Goal: Task Accomplishment & Management: Complete application form

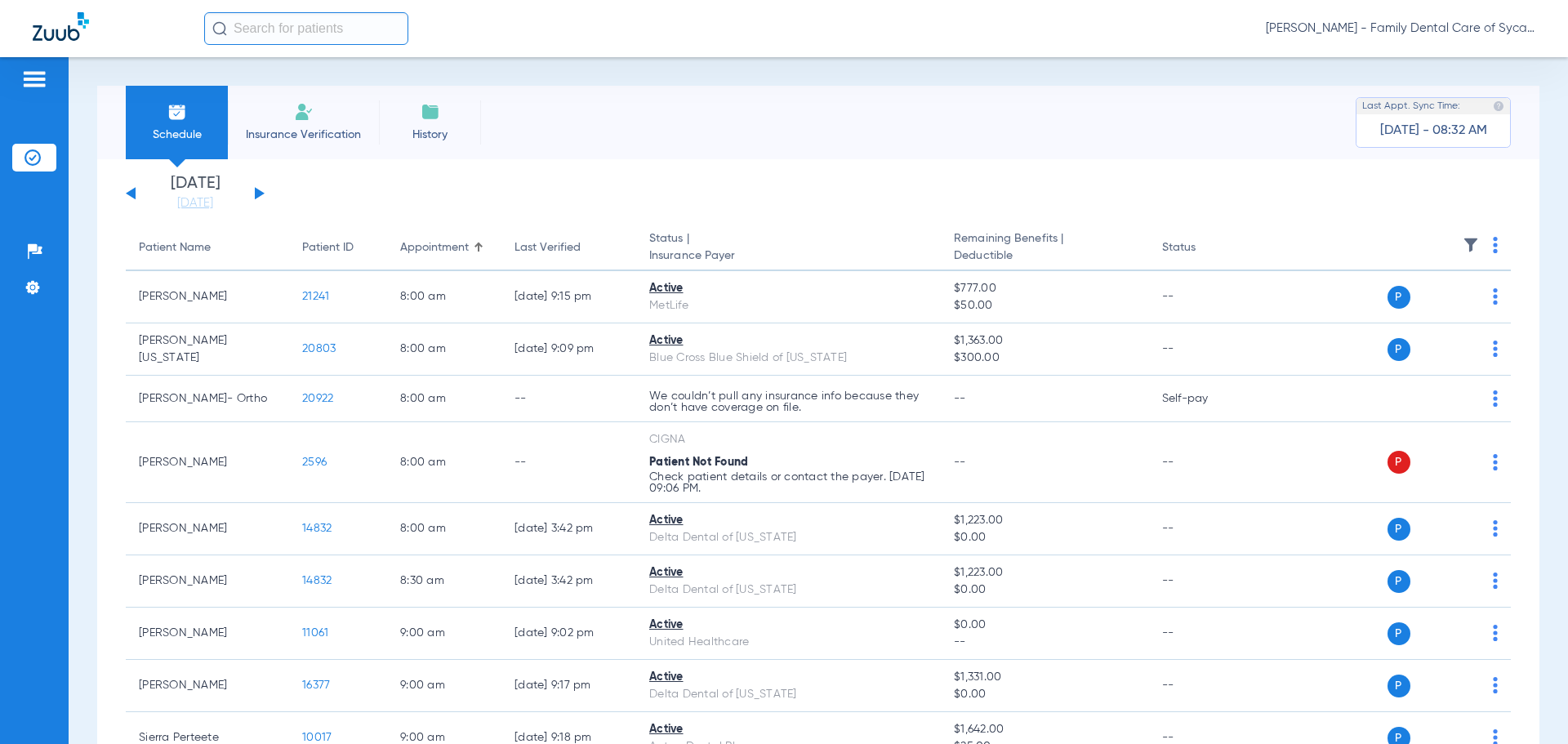
click at [256, 194] on button at bounding box center [260, 193] width 10 height 13
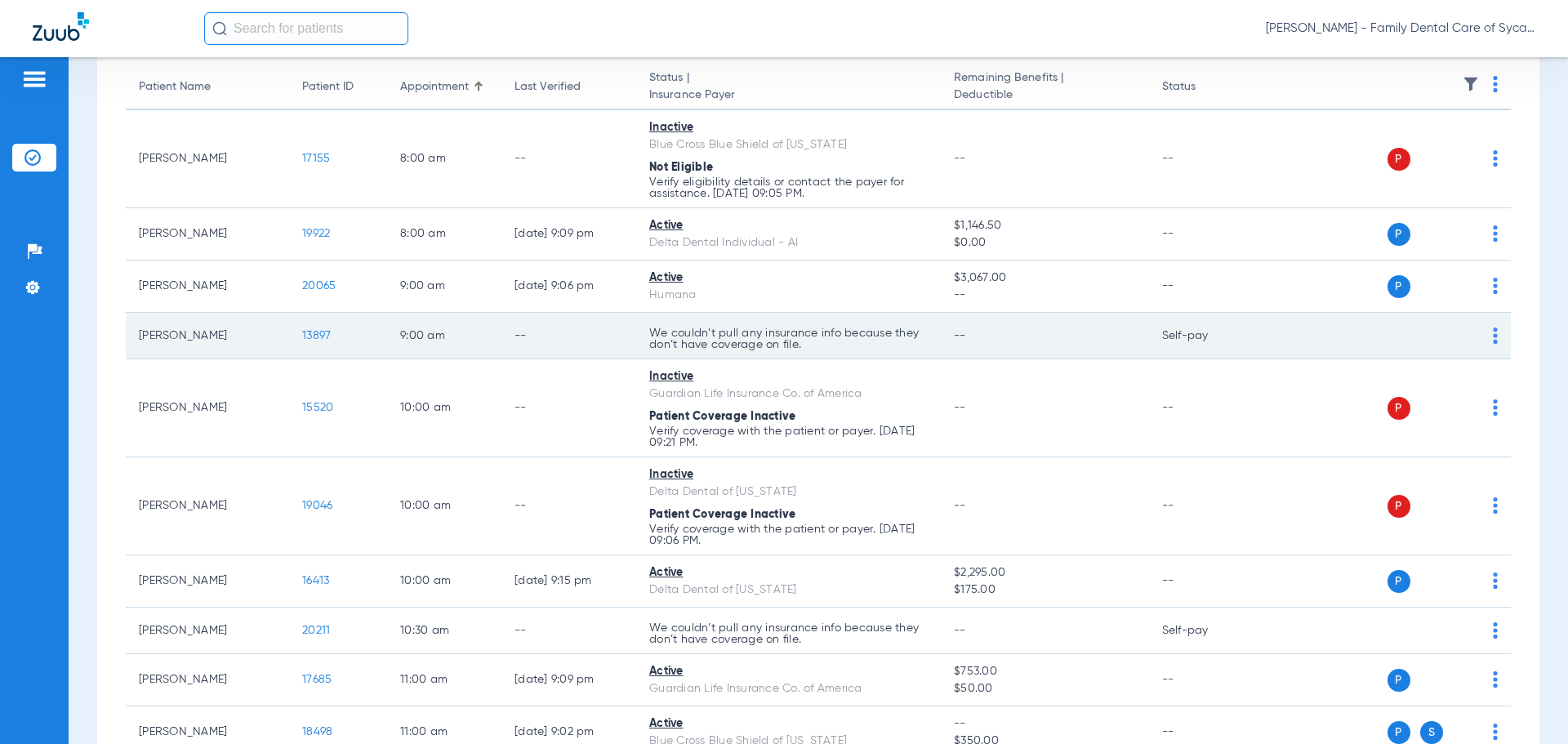
scroll to position [245, 0]
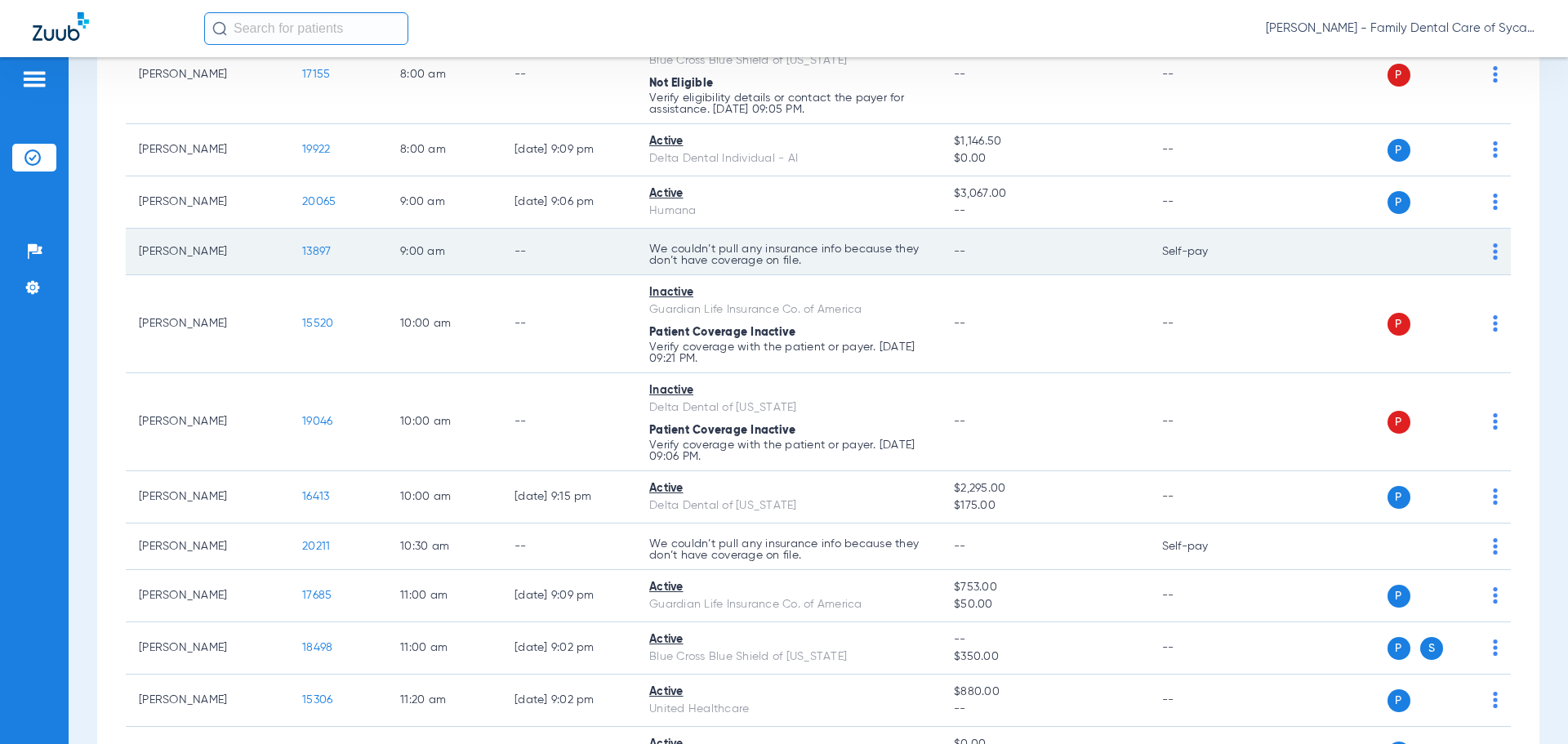
click at [732, 260] on p "We couldn’t pull any insurance info because they don’t have coverage on file." at bounding box center [788, 255] width 278 height 23
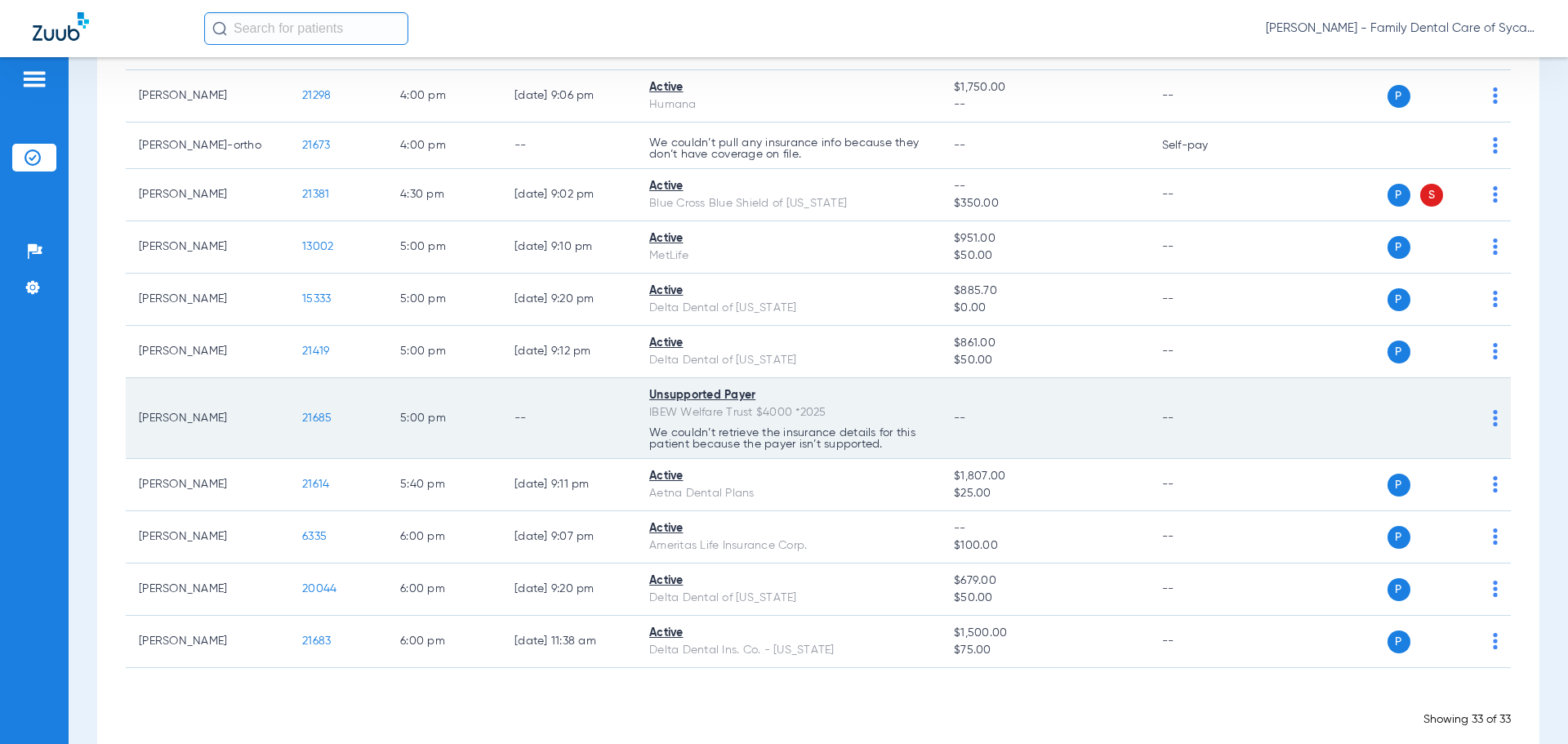
scroll to position [1527, 0]
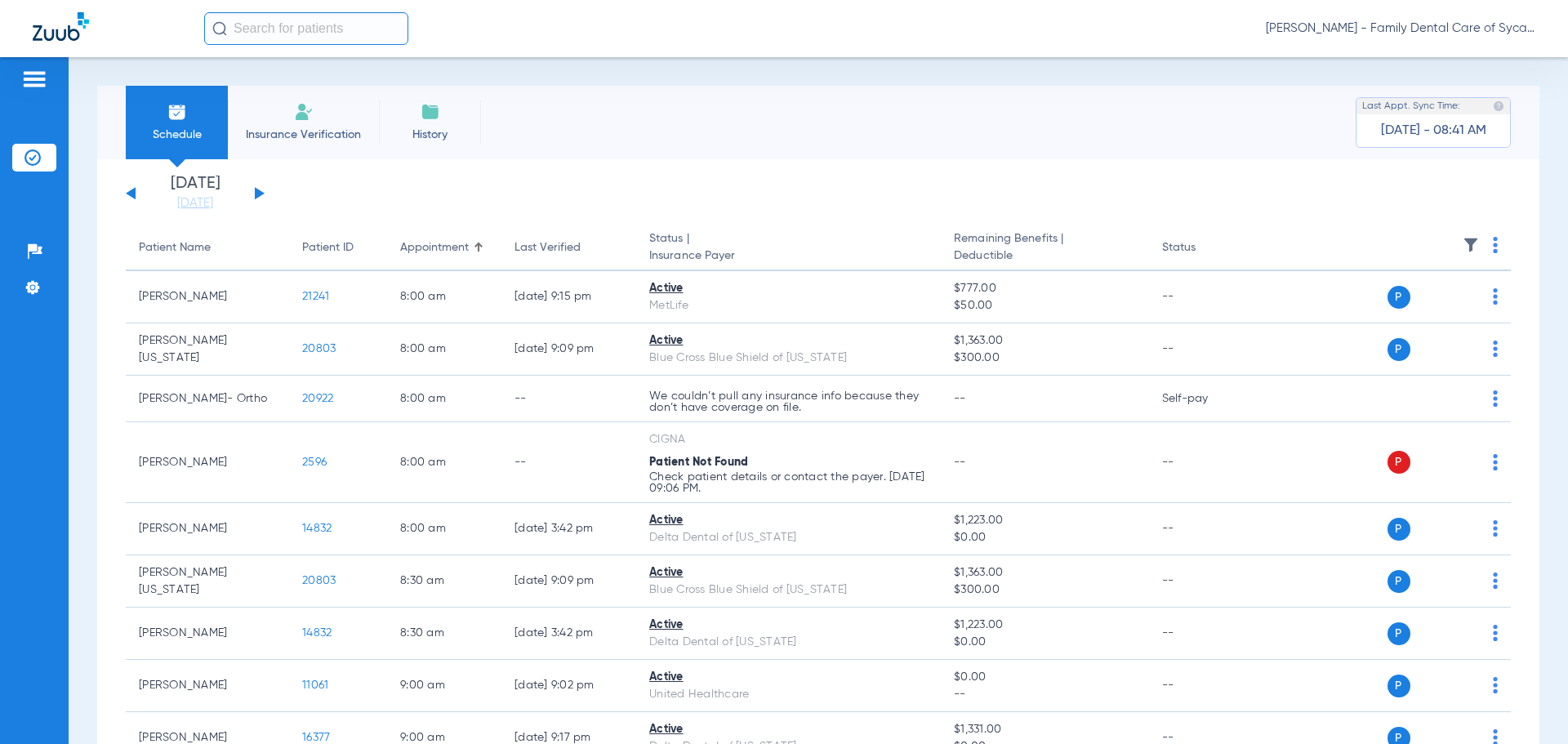
click at [341, 129] on span "Insurance Verification" at bounding box center [303, 134] width 126 height 16
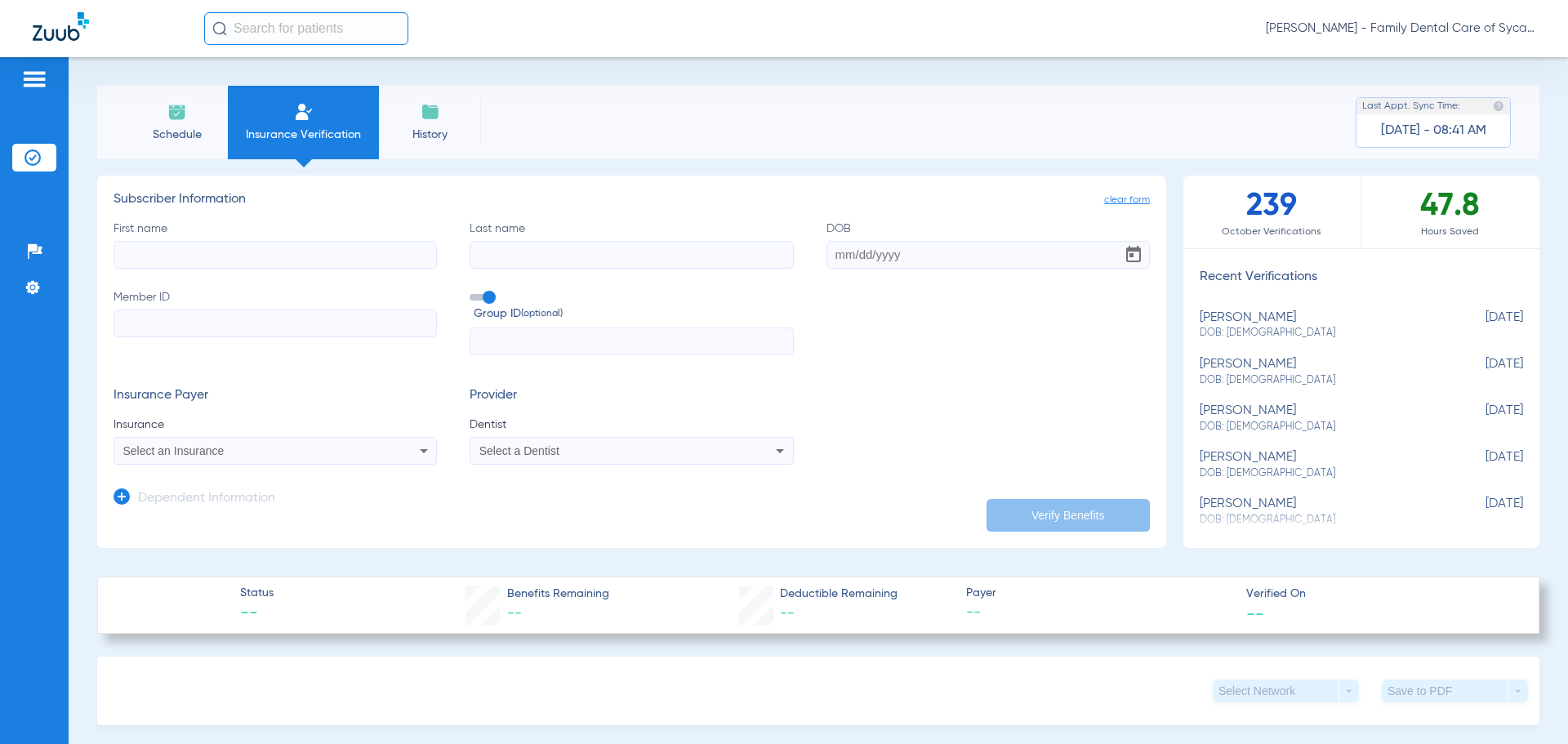
click at [264, 239] on label "First name" at bounding box center [275, 244] width 323 height 48
click at [264, 241] on input "First name" at bounding box center [275, 254] width 323 height 28
type input "mariano"
click at [630, 260] on input "Last name" at bounding box center [630, 254] width 323 height 28
type input "hernandez"
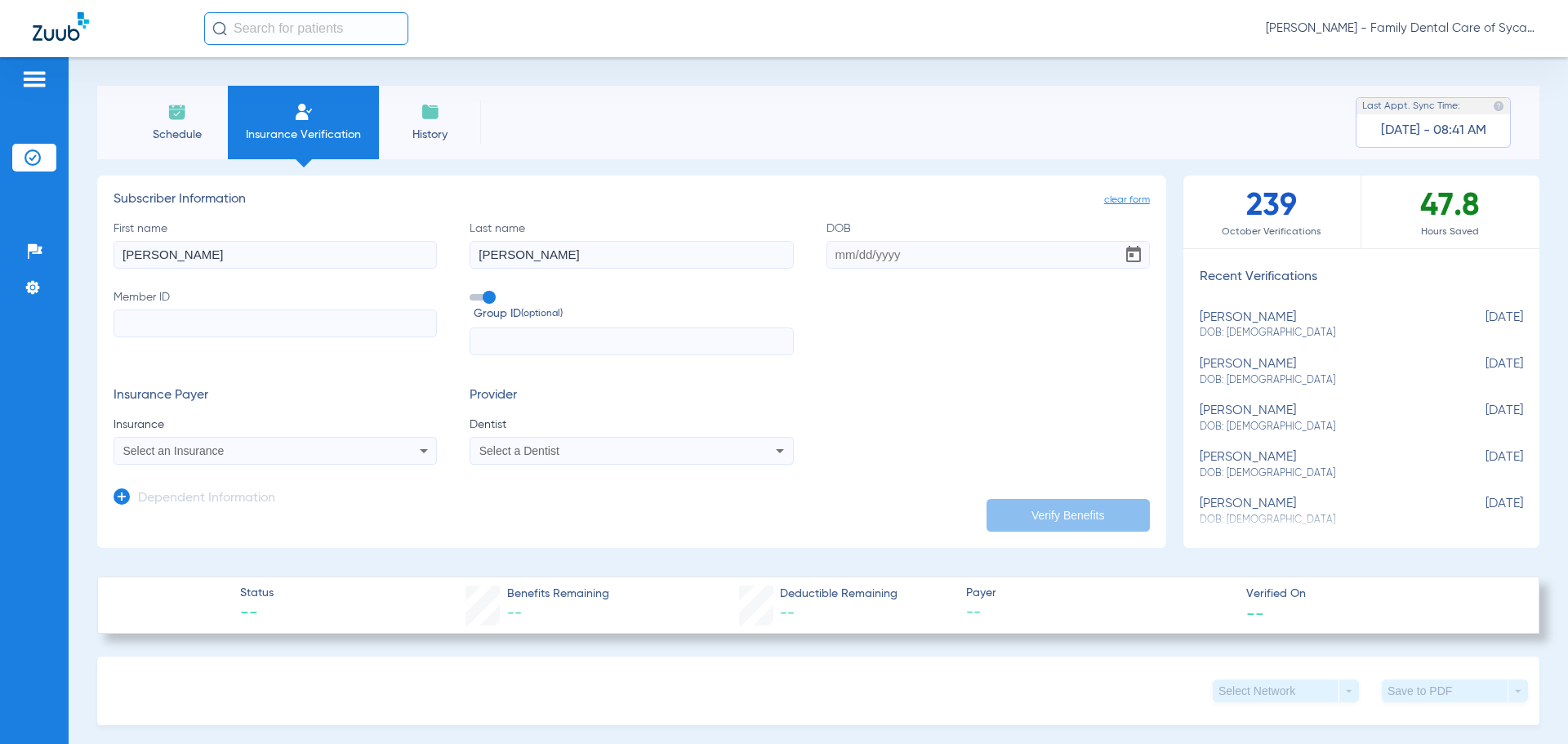
click at [832, 252] on input "DOB" at bounding box center [988, 254] width 323 height 28
click at [840, 257] on input "10171989" at bounding box center [988, 254] width 323 height 28
click at [858, 253] on input "10/171989" at bounding box center [988, 254] width 323 height 28
type input "10/17/1989"
click at [291, 324] on input "Member ID" at bounding box center [275, 323] width 323 height 28
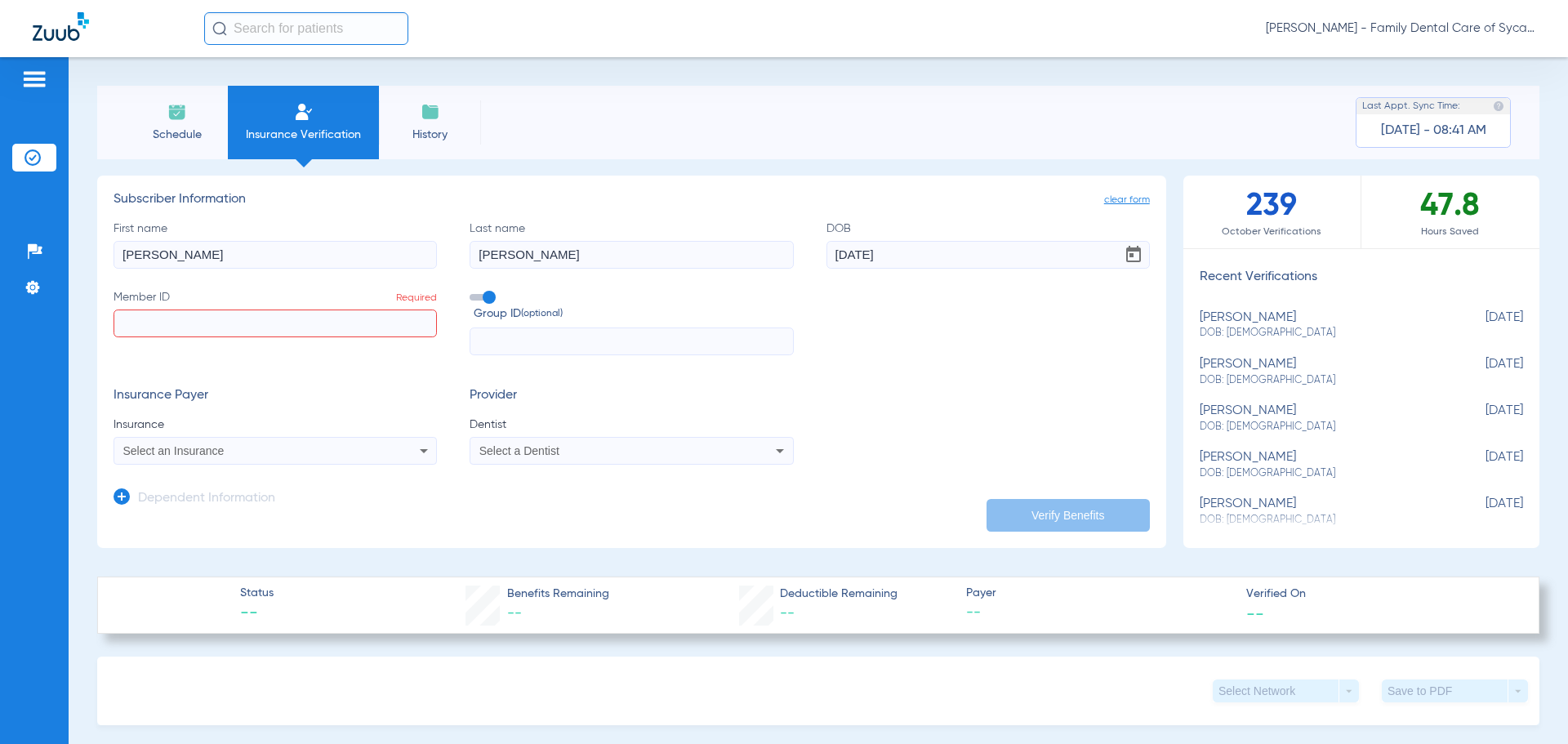
click at [191, 321] on input "Member ID Required" at bounding box center [275, 323] width 323 height 28
paste input "8005659140"
type input "8005659140"
click at [772, 453] on icon at bounding box center [780, 450] width 20 height 20
type input "tej"
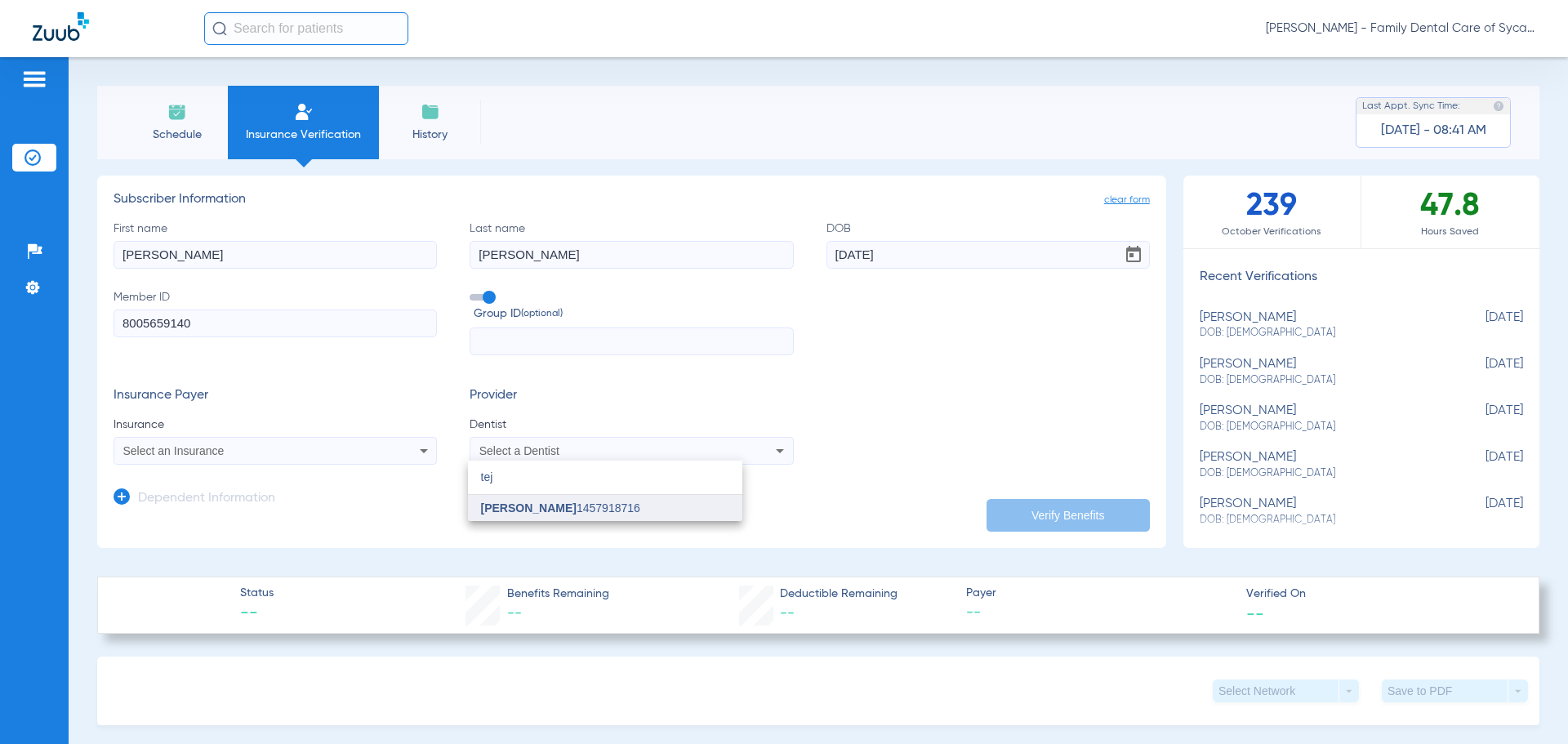
click at [568, 508] on span "Tejpalsinh Jadeja" at bounding box center [528, 508] width 96 height 13
click at [423, 452] on icon at bounding box center [424, 450] width 20 height 20
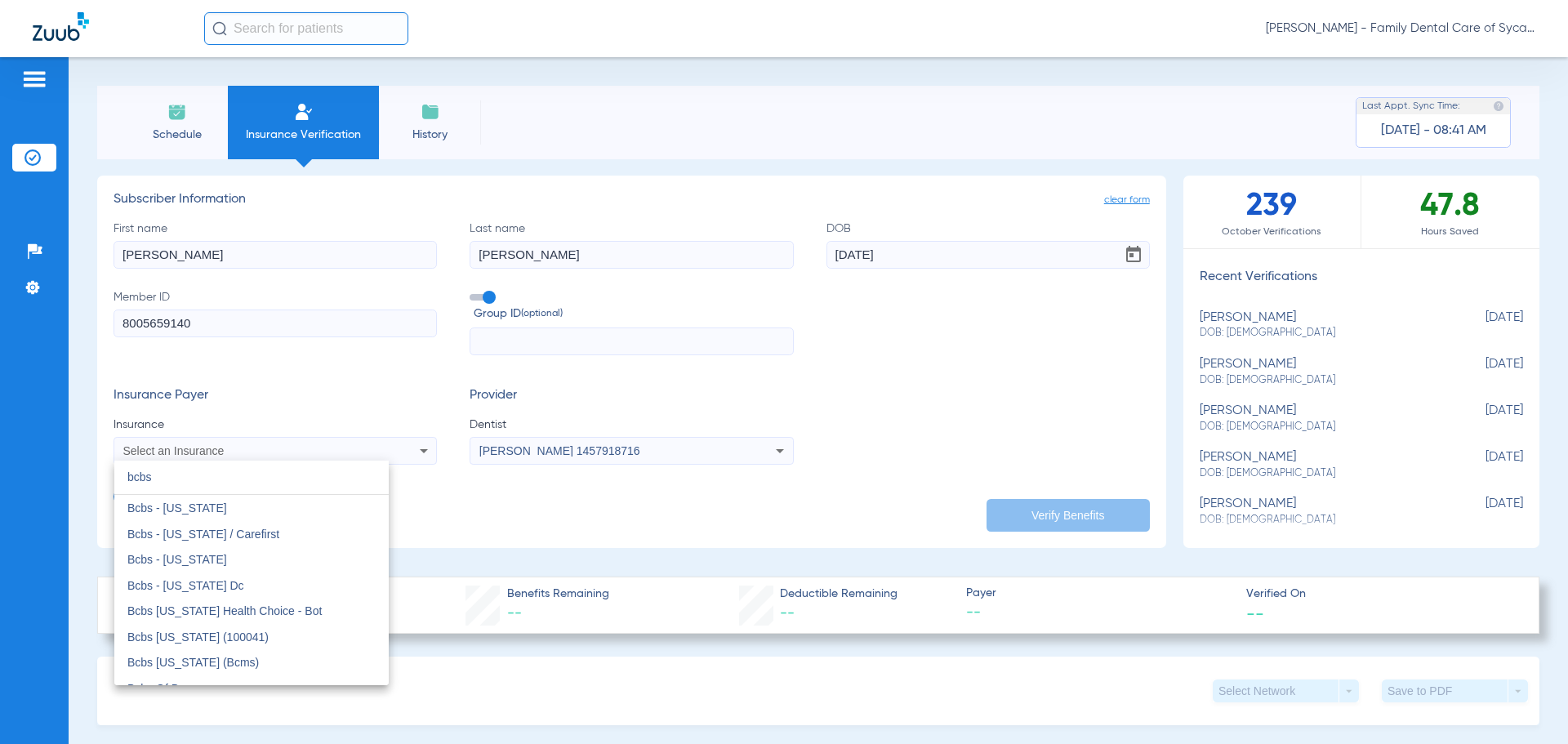
drag, startPoint x: 223, startPoint y: 490, endPoint x: 61, endPoint y: 491, distance: 162.0
click at [61, 491] on div "bcbs close Bcbs - Alaska Bcbs - Maryland / Carefirst Bcbs - Washington Bcbs - W…" at bounding box center [784, 372] width 1568 height 744
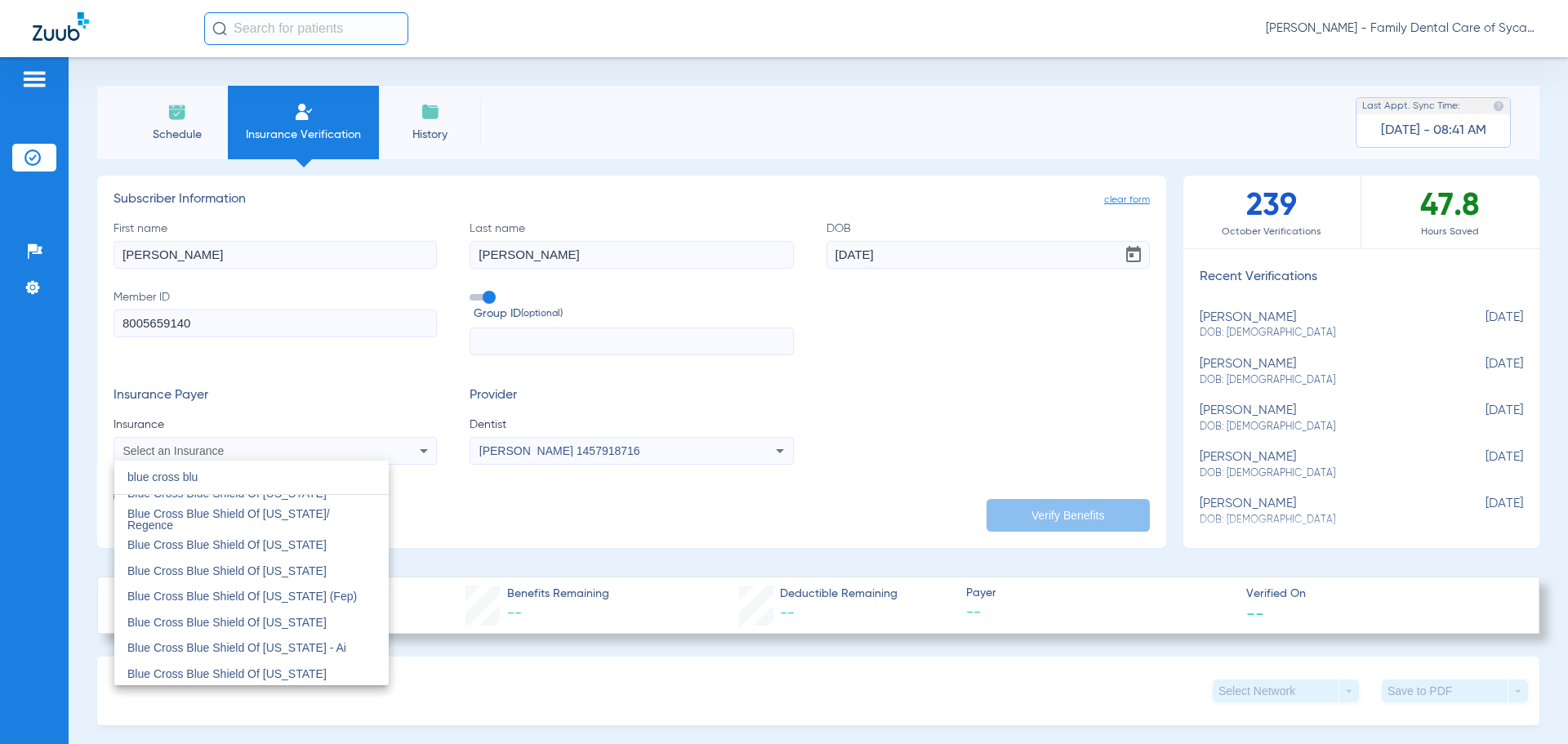
scroll to position [817, 0]
type input "blue cross blu"
click at [318, 551] on mat-option "Blue Cross Blue Shield Of Tennessee" at bounding box center [252, 540] width 274 height 26
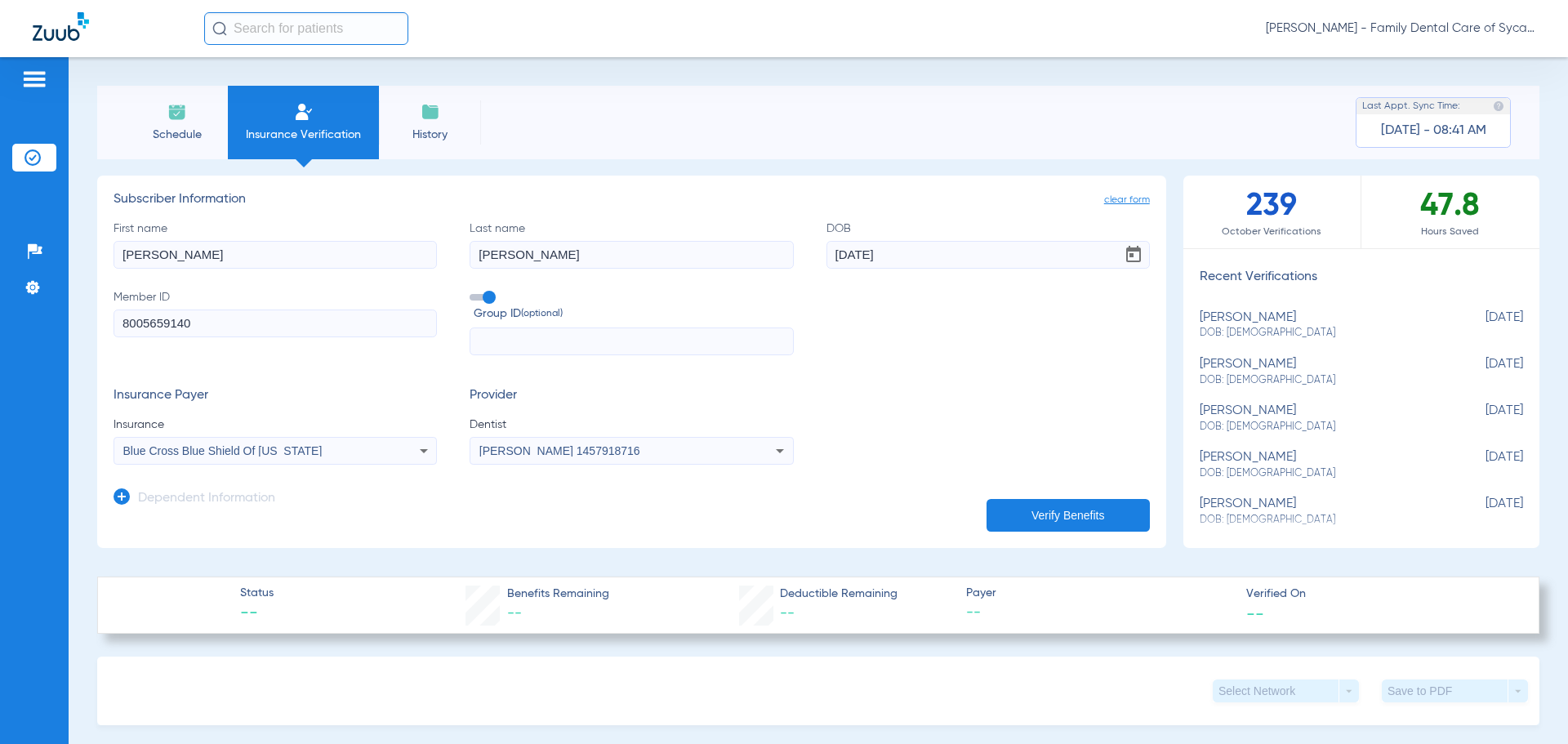
click at [1085, 513] on button "Verify Benefits" at bounding box center [1068, 515] width 163 height 32
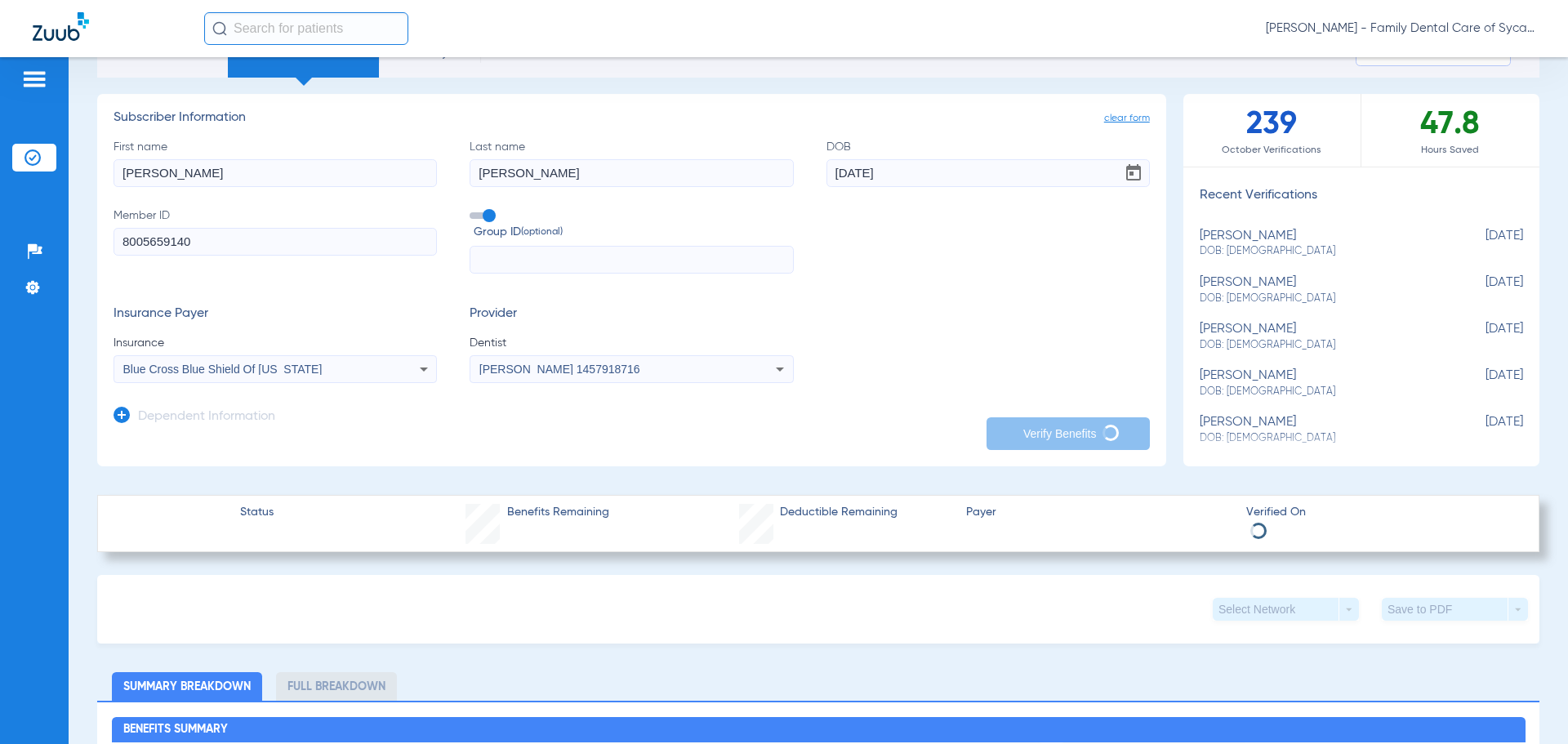
drag, startPoint x: 284, startPoint y: 241, endPoint x: -156, endPoint y: 235, distance: 440.0
click at [0, 235] on html "Maddy Zimmerman - Family Dental Care of Sycamore Patients Insurance Verificatio…" at bounding box center [784, 372] width 1568 height 744
click at [218, 246] on input "Member ID Required" at bounding box center [275, 241] width 323 height 28
paste input "910604552"
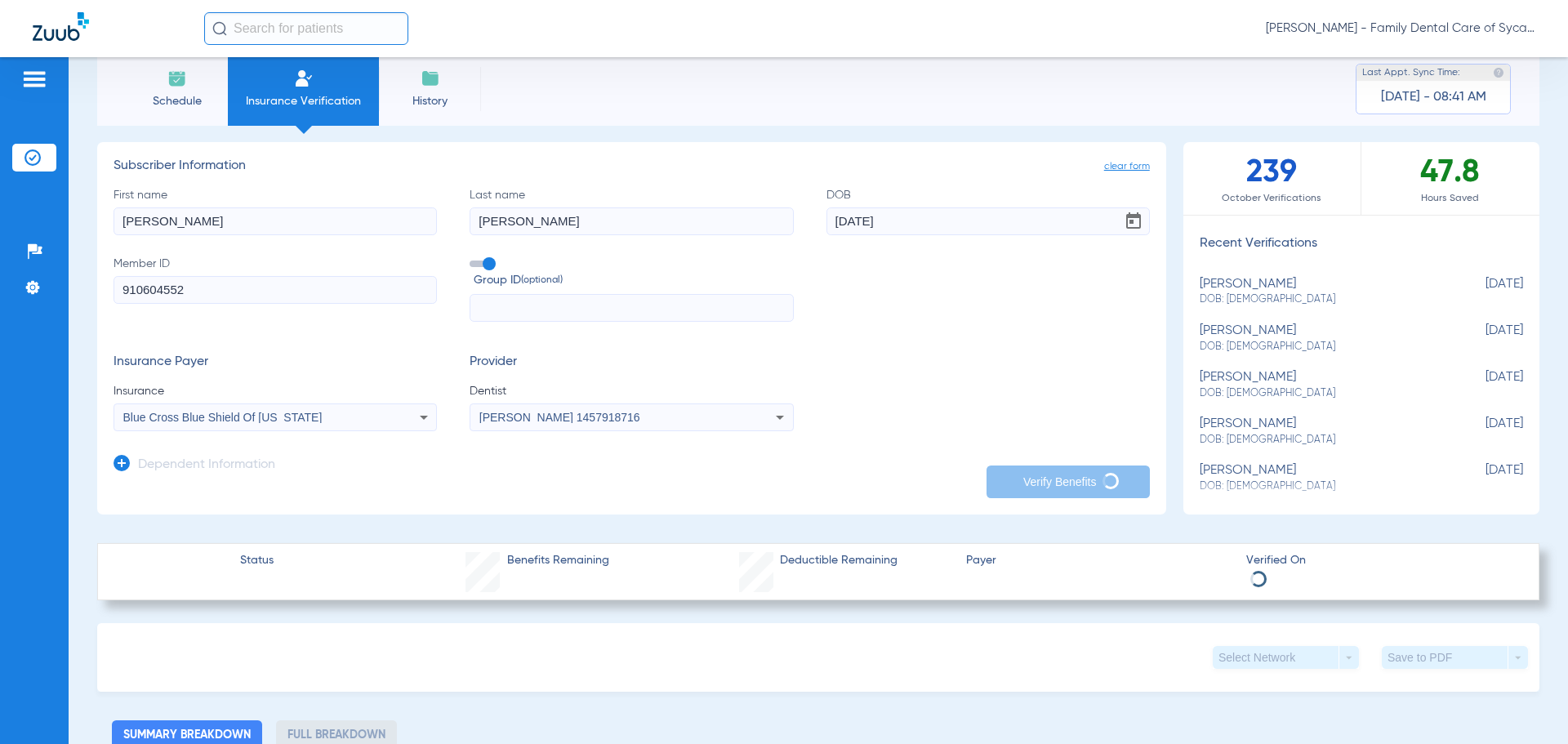
scroll to position [0, 0]
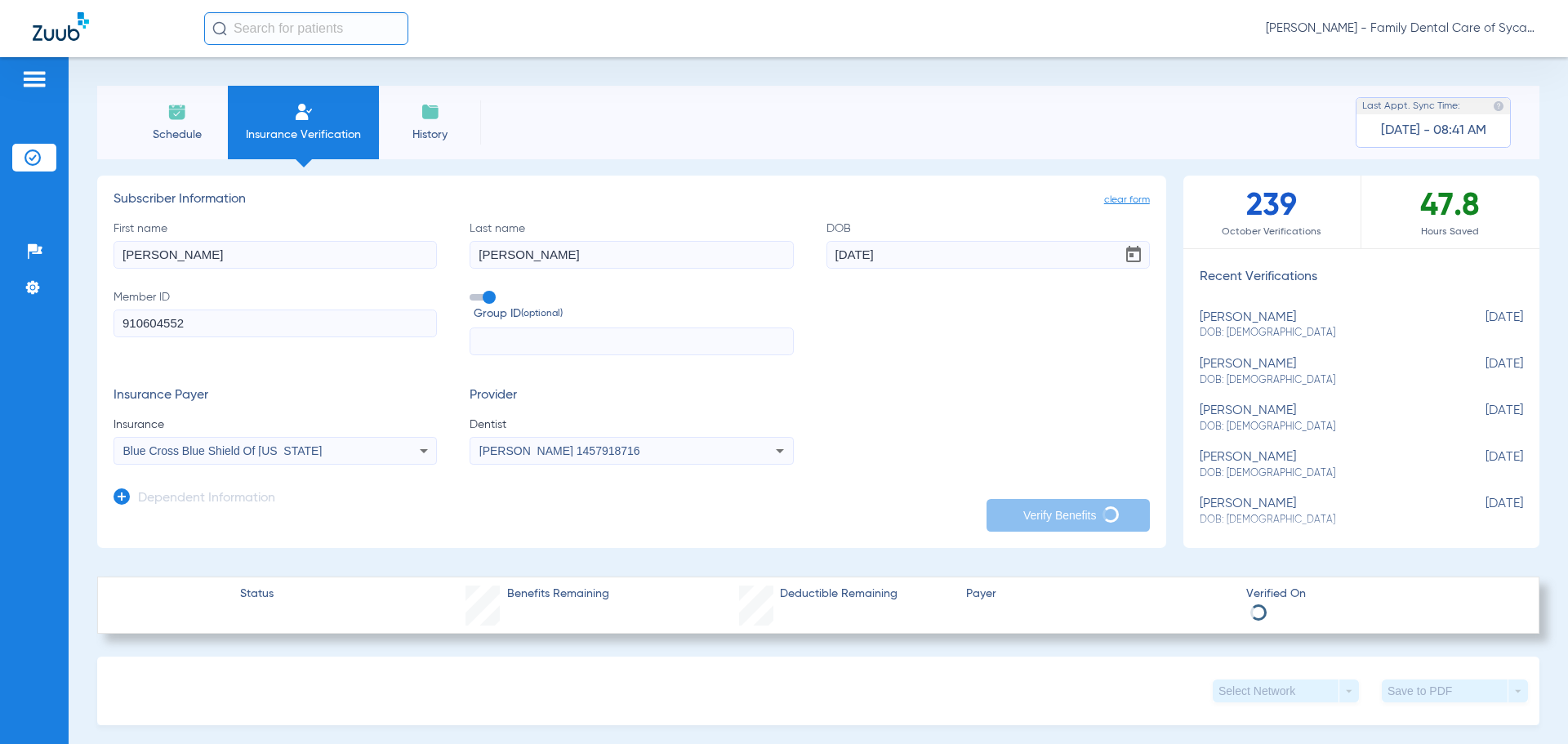
type input "8005659140"
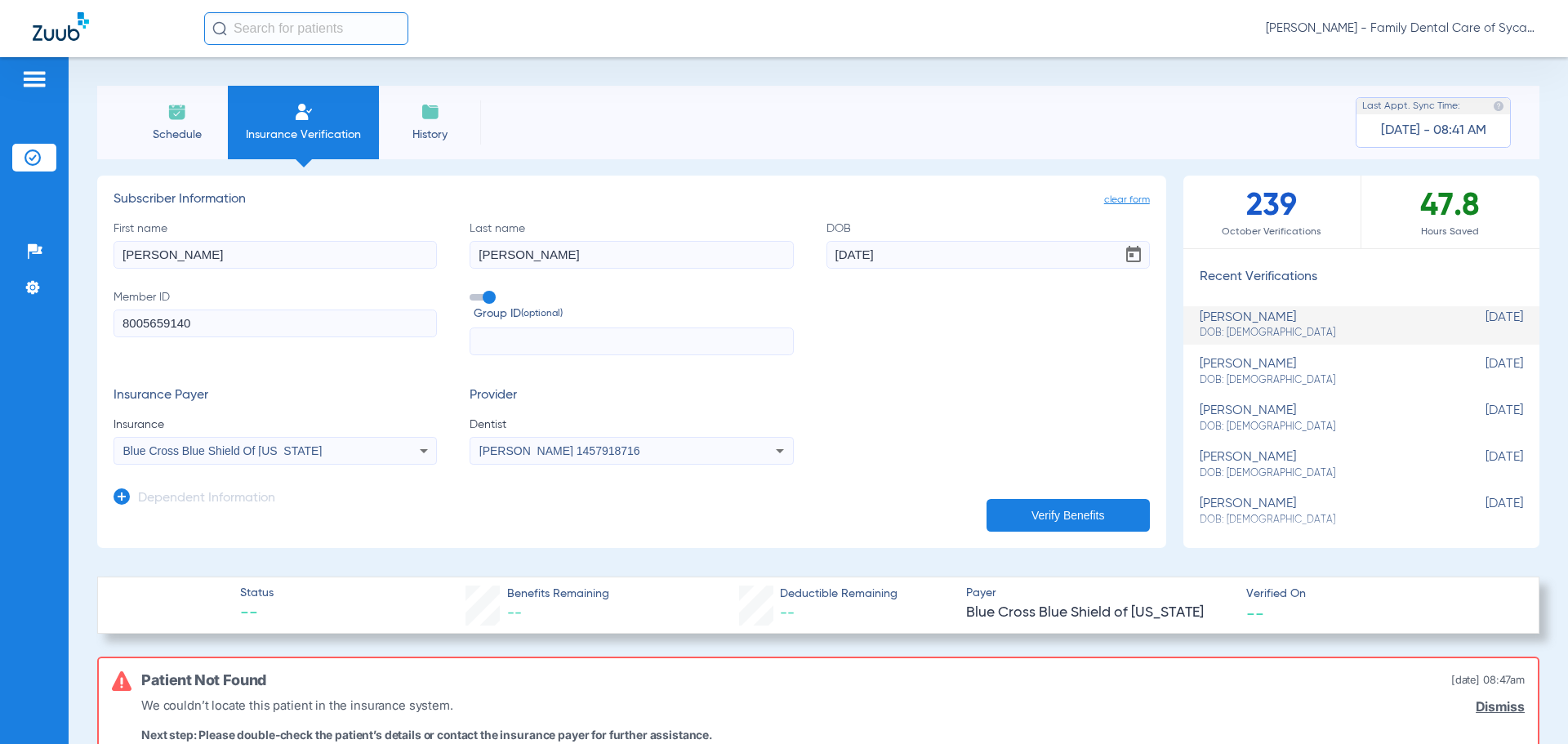
drag, startPoint x: 275, startPoint y: 320, endPoint x: -157, endPoint y: 308, distance: 432.2
click at [0, 308] on html "Maddy Zimmerman - Family Dental Care of Sycamore Patients Insurance Verificatio…" at bounding box center [784, 372] width 1568 height 744
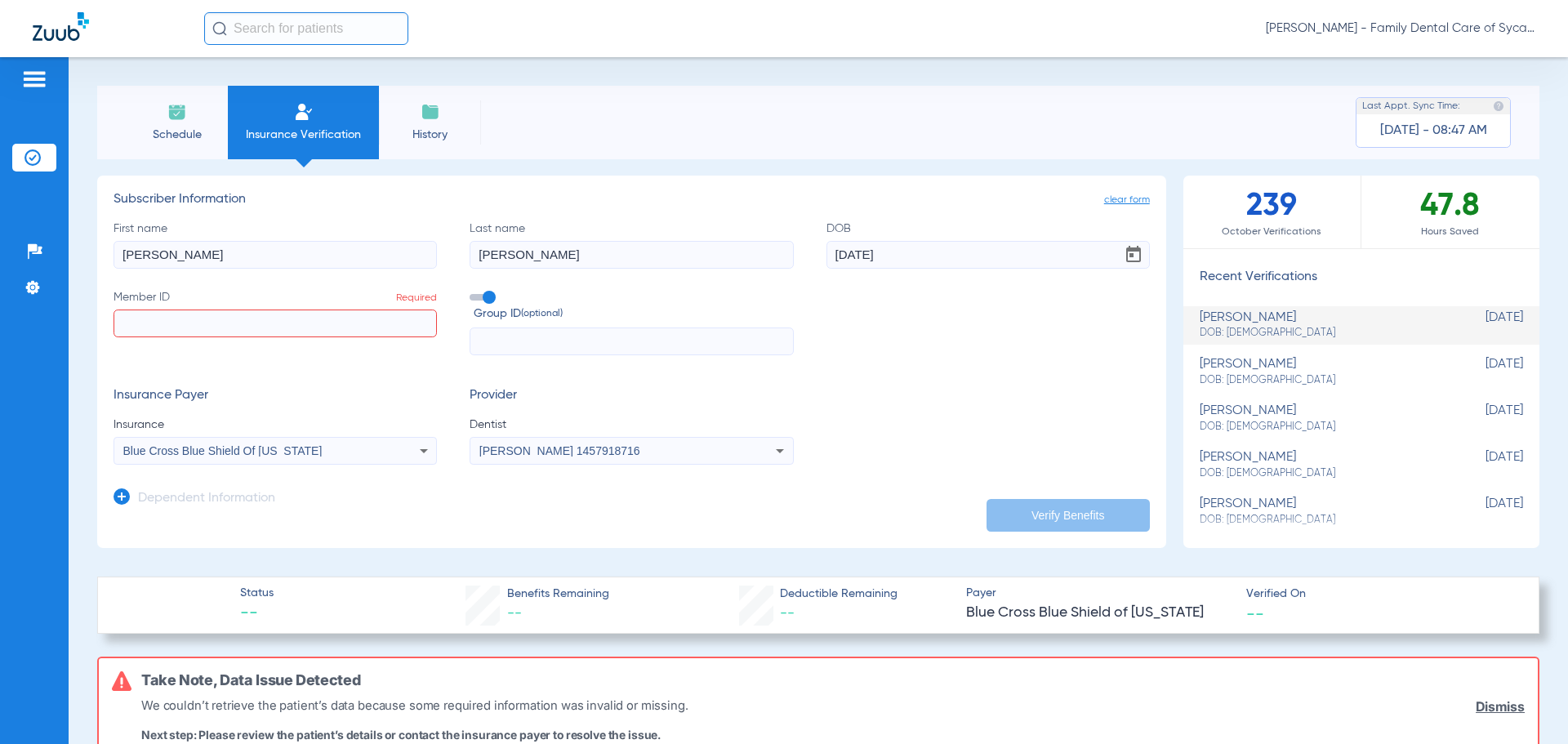
click at [267, 321] on input "Member ID Required" at bounding box center [275, 323] width 323 height 28
paste input "910604552"
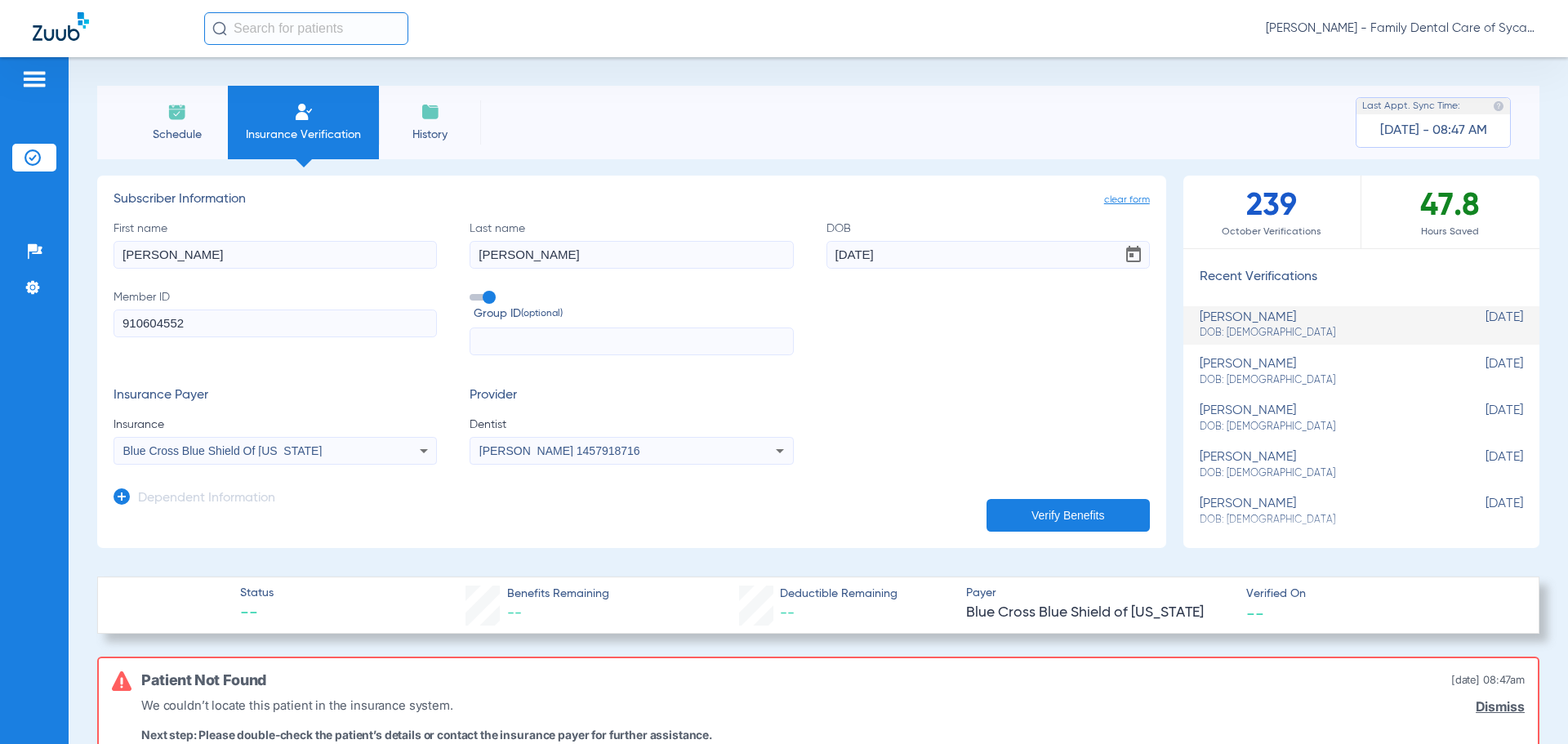
type input "910604552"
click at [1058, 504] on button "Verify Benefits" at bounding box center [1068, 515] width 163 height 32
drag, startPoint x: 213, startPoint y: 329, endPoint x: 71, endPoint y: 318, distance: 142.4
click at [63, 327] on div "Patients Insurance Verification Setup Help Center Settings Schedule Insurance V…" at bounding box center [784, 429] width 1568 height 744
drag, startPoint x: 816, startPoint y: 255, endPoint x: 792, endPoint y: 253, distance: 24.1
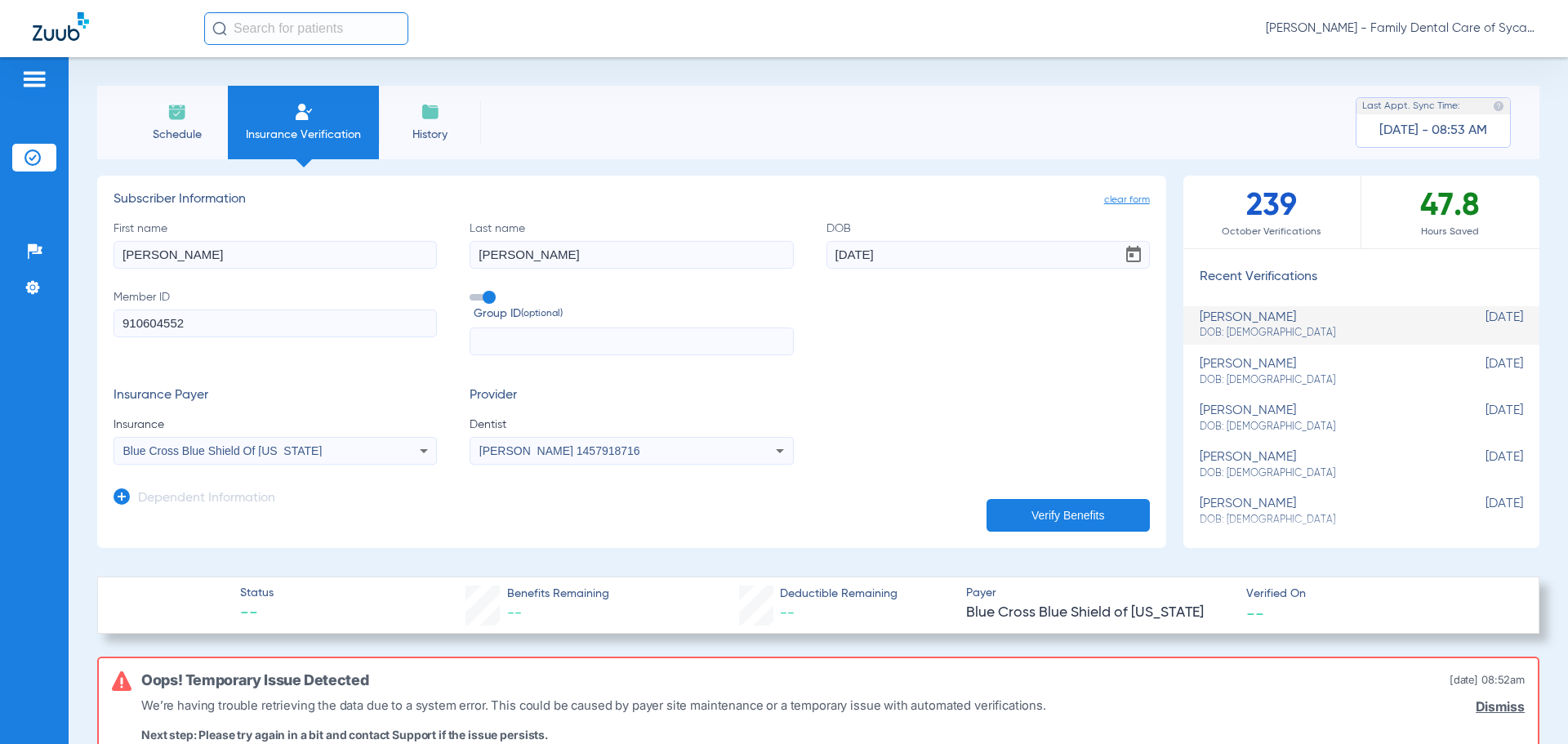
click at [792, 253] on div "First name mariano Last name hernandez DOB 10/17/1989 Member ID 910604552 Group…" at bounding box center [631, 287] width 1036 height 135
